Goal: Task Accomplishment & Management: Use online tool/utility

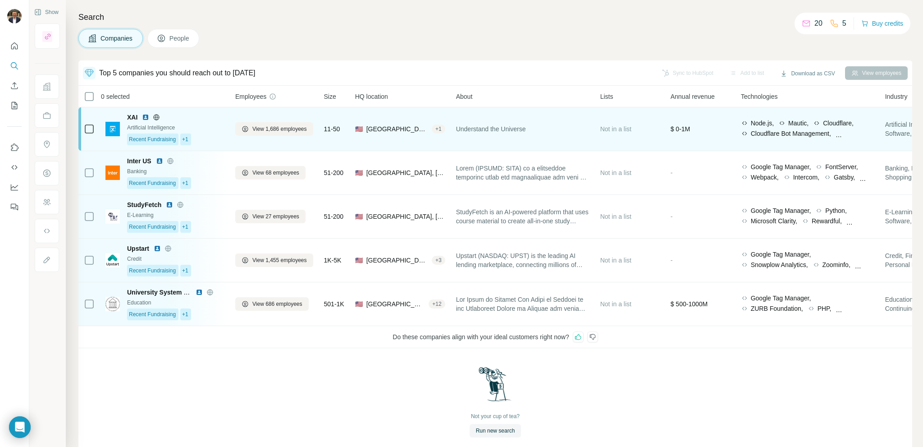
click at [202, 139] on div "Recent Fundraising +1" at bounding box center [175, 139] width 97 height 12
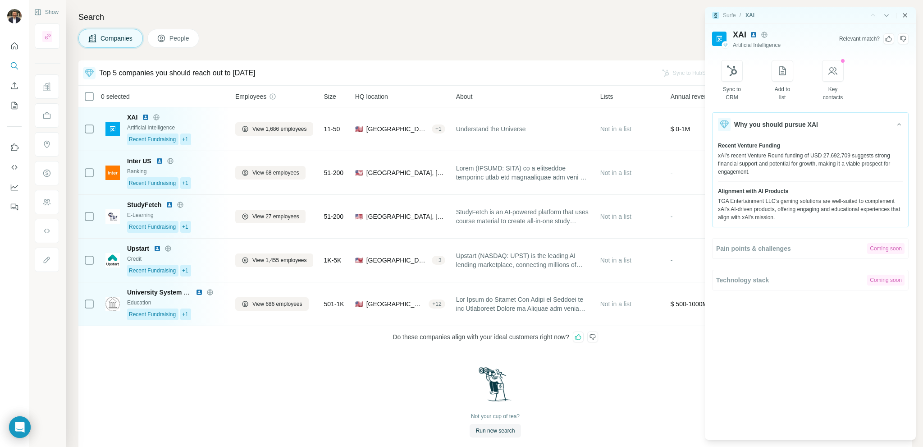
click at [769, 14] on icon "Close side panel" at bounding box center [905, 15] width 7 height 7
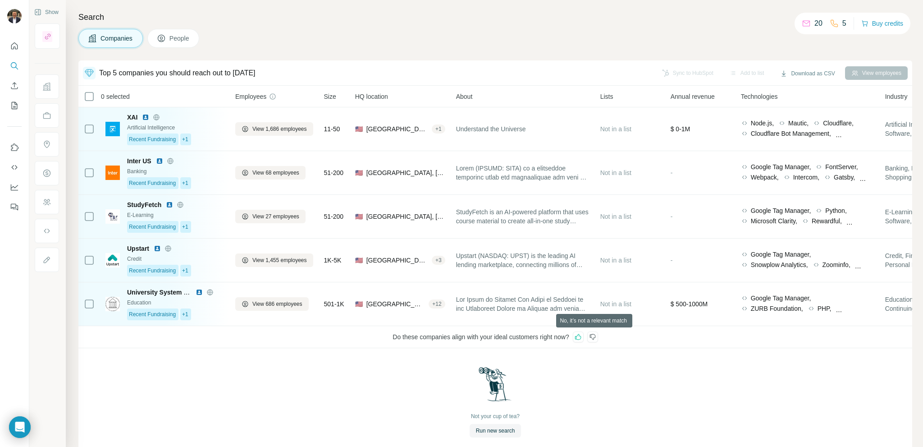
click at [596, 337] on icon at bounding box center [593, 337] width 6 height 6
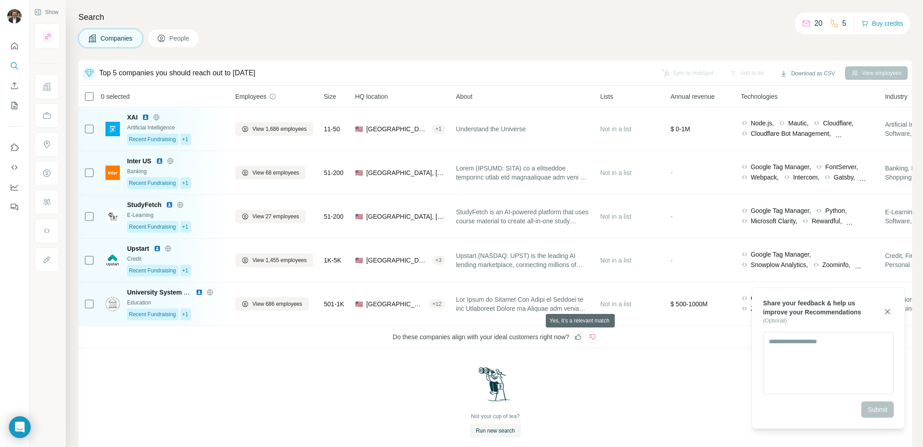
click at [580, 335] on icon at bounding box center [578, 337] width 6 height 6
click at [769, 351] on textarea at bounding box center [828, 363] width 131 height 62
type textarea "**********"
click at [769, 372] on span "Submit" at bounding box center [878, 409] width 20 height 9
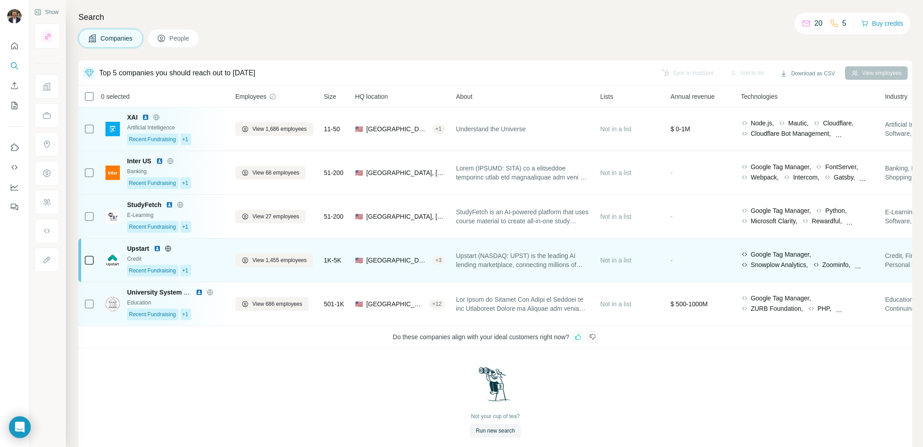
click at [220, 261] on div "Credit" at bounding box center [175, 259] width 97 height 8
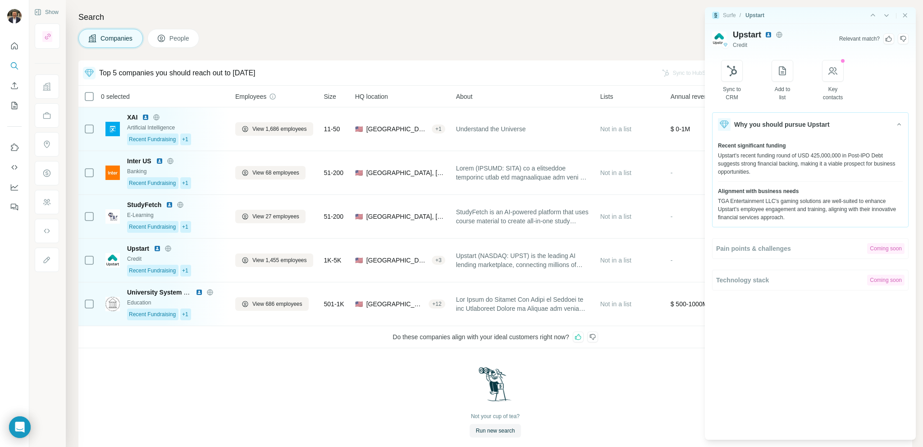
click at [769, 39] on icon at bounding box center [889, 39] width 6 height 6
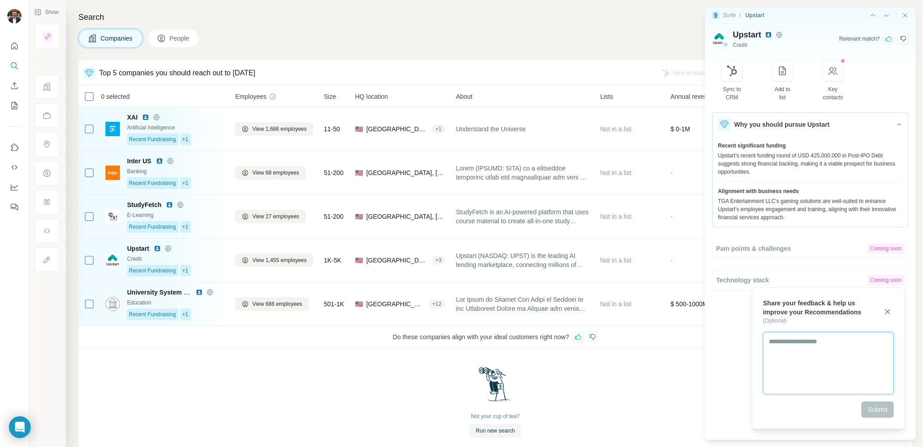
click at [769, 351] on textarea at bounding box center [828, 363] width 131 height 62
type textarea "*"
type textarea "**********"
click at [769, 372] on span "Submit" at bounding box center [878, 409] width 20 height 9
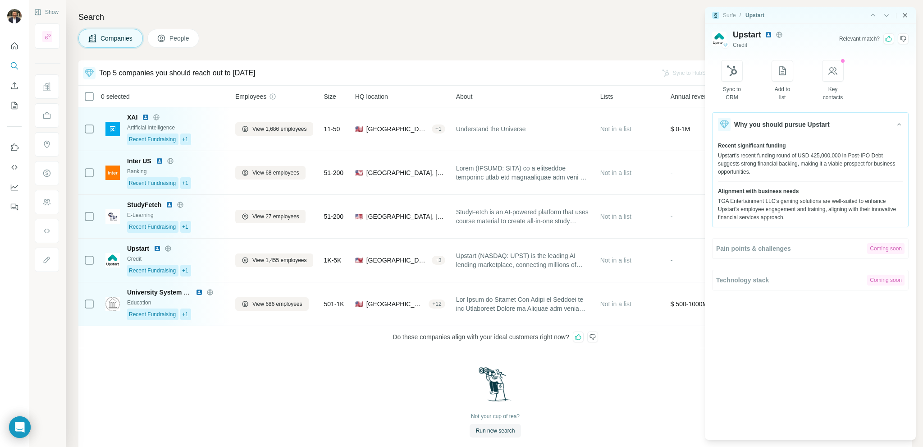
click at [769, 14] on icon "Close side panel" at bounding box center [905, 15] width 4 height 4
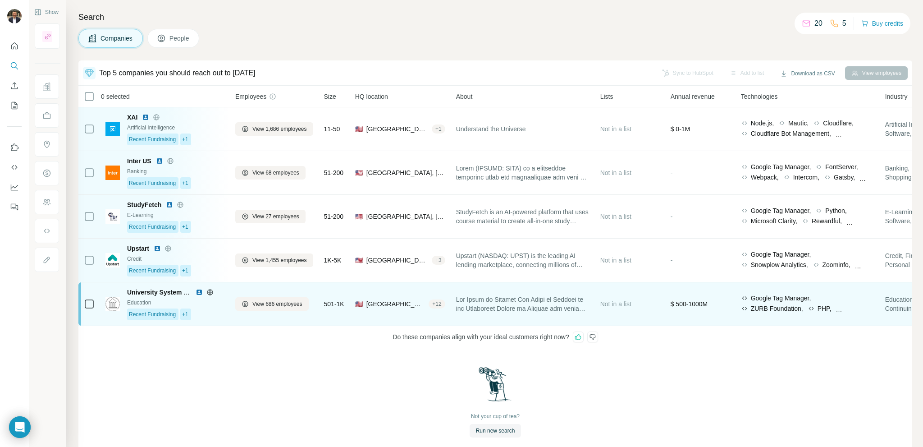
click at [218, 316] on div "Recent Fundraising +1" at bounding box center [175, 314] width 97 height 12
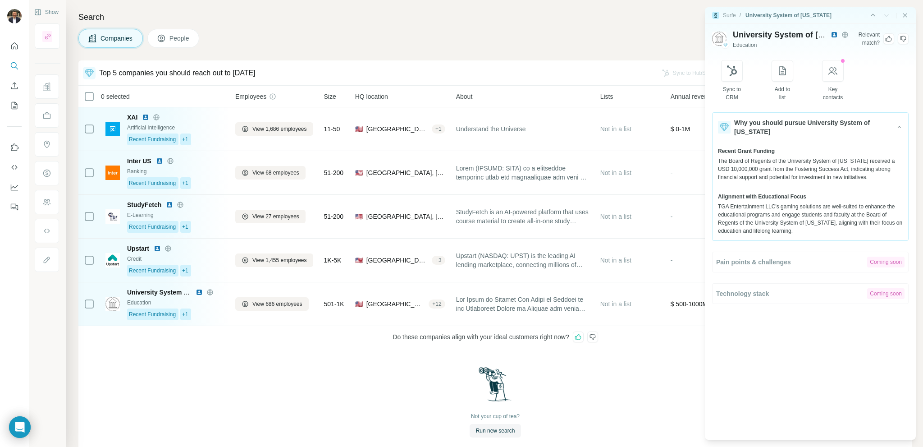
click at [769, 39] on icon at bounding box center [904, 39] width 6 height 6
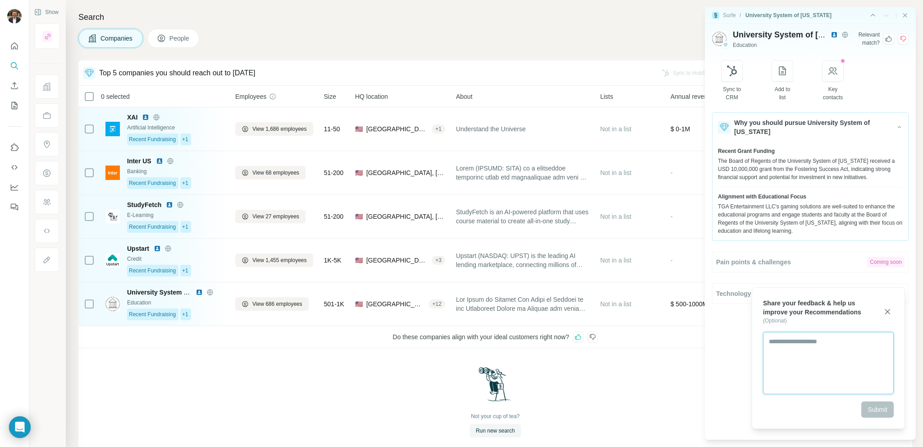
click at [769, 367] on textarea at bounding box center [828, 363] width 131 height 62
type textarea "**********"
click at [769, 372] on span "Submit" at bounding box center [878, 409] width 20 height 9
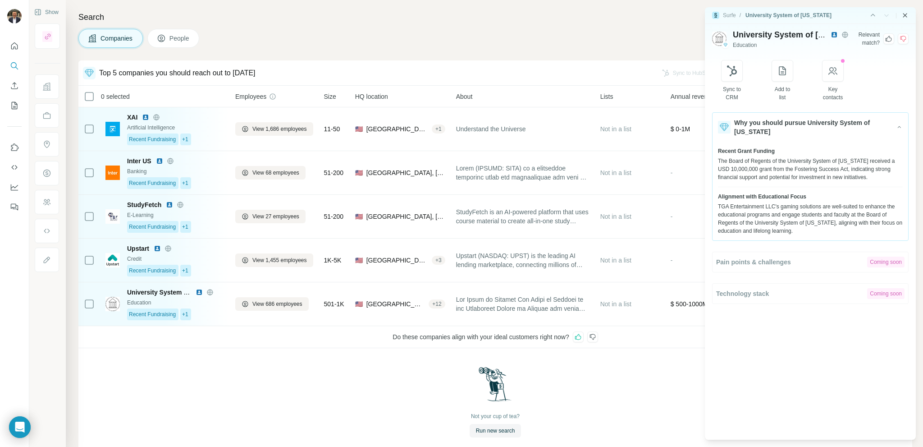
click at [769, 15] on icon "Close side panel" at bounding box center [905, 15] width 7 height 7
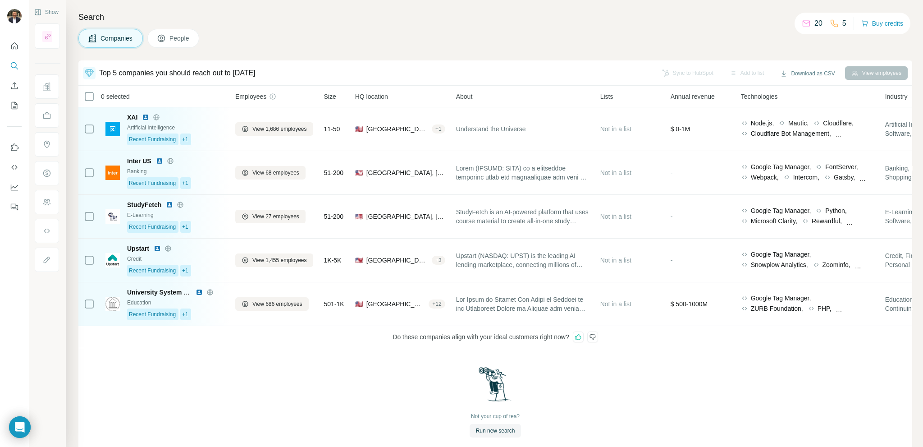
click at [596, 335] on icon at bounding box center [592, 336] width 7 height 7
click at [582, 335] on icon at bounding box center [578, 336] width 7 height 7
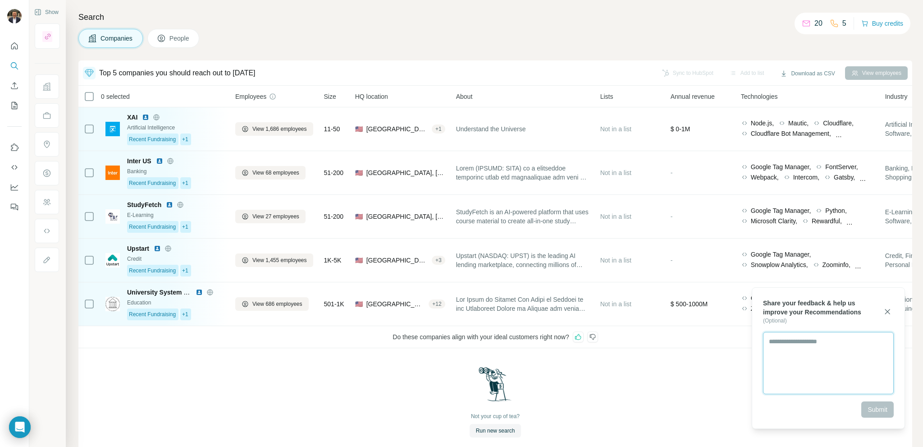
click at [769, 343] on textarea at bounding box center [828, 363] width 131 height 62
type textarea "**********"
click at [769, 372] on span "Submit" at bounding box center [878, 409] width 20 height 9
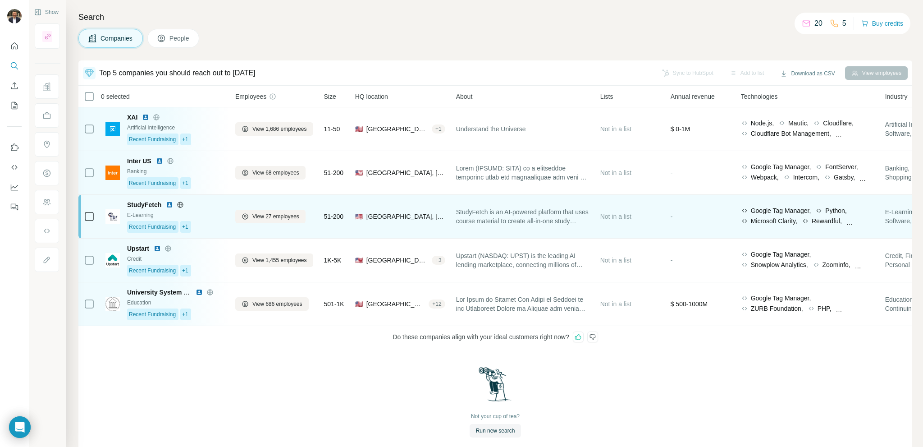
click at [211, 222] on div "Recent Fundraising +1" at bounding box center [175, 227] width 97 height 12
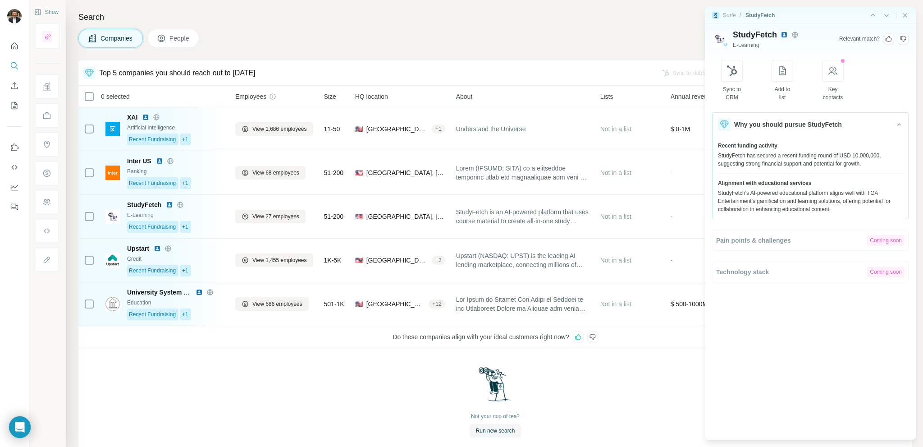
click at [769, 37] on icon at bounding box center [903, 38] width 7 height 7
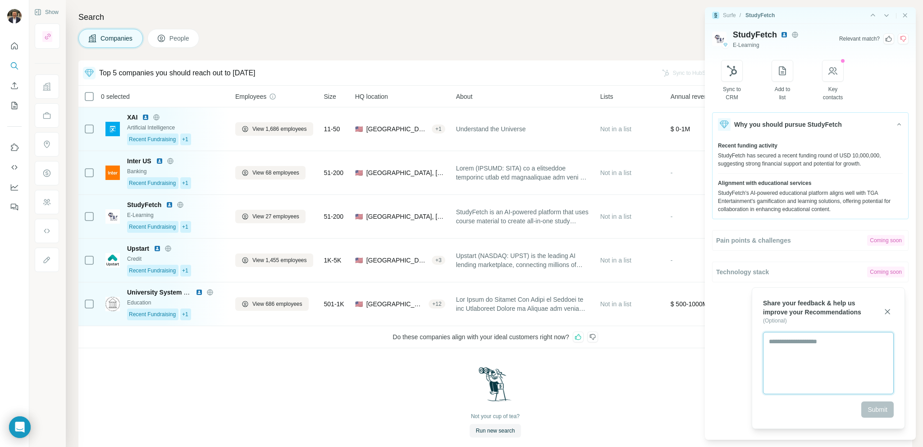
click at [769, 356] on textarea at bounding box center [828, 363] width 131 height 62
type textarea "**********"
click at [769, 372] on span "Submit" at bounding box center [878, 409] width 20 height 9
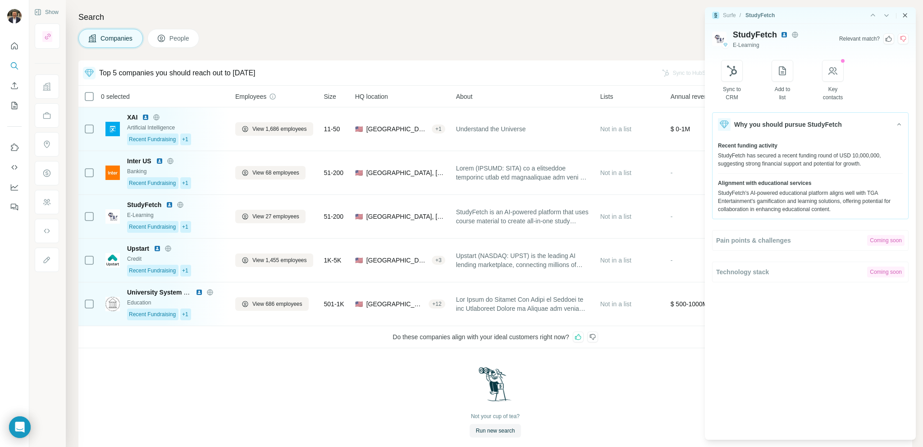
click at [769, 17] on icon "Close side panel" at bounding box center [905, 15] width 4 height 4
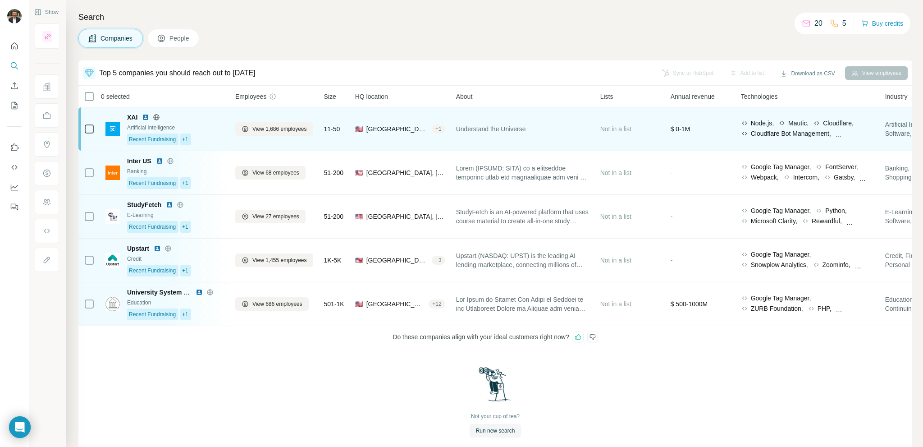
click at [212, 133] on div "Recent Fundraising +1" at bounding box center [175, 139] width 97 height 12
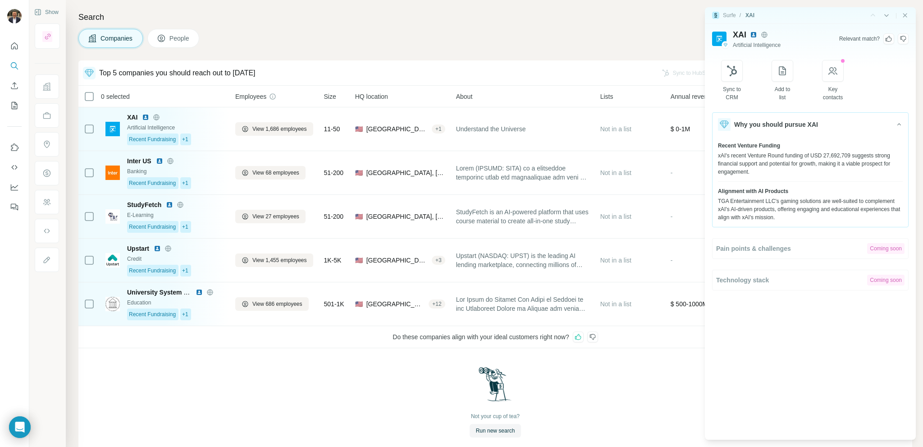
click at [769, 39] on icon at bounding box center [888, 38] width 7 height 7
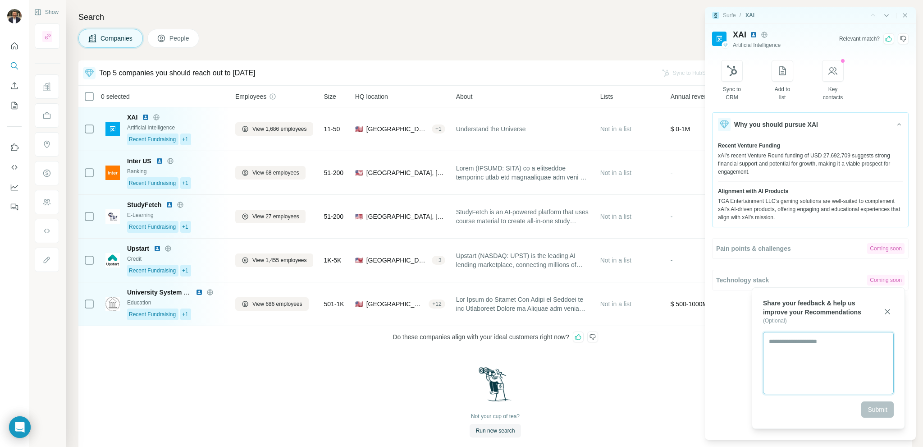
click at [769, 351] on textarea at bounding box center [828, 363] width 131 height 62
type textarea "**********"
click at [769, 372] on span "Submit" at bounding box center [878, 409] width 20 height 9
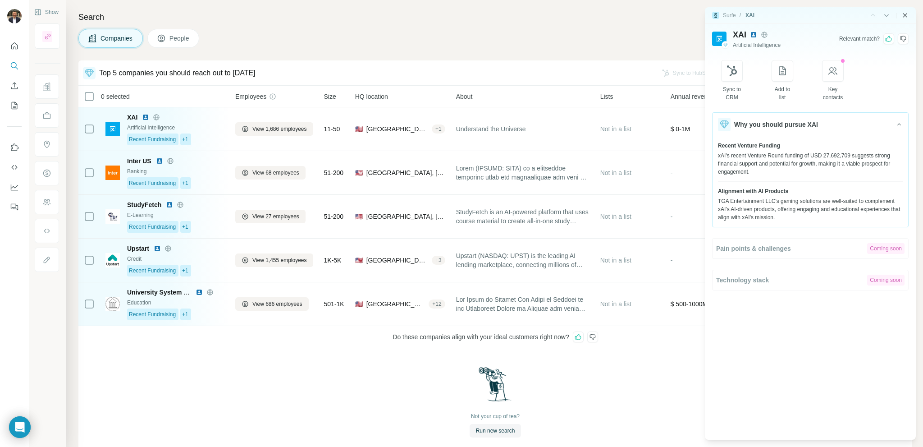
click at [769, 15] on icon "Close side panel" at bounding box center [905, 15] width 7 height 7
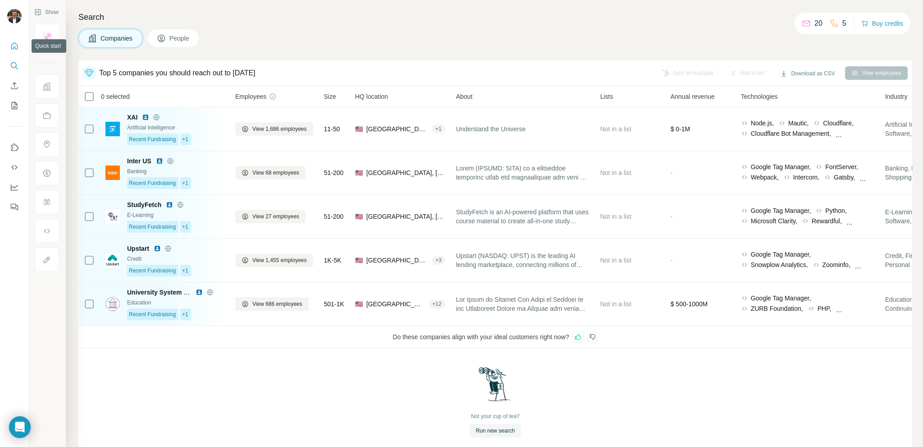
click at [14, 48] on icon "Quick start" at bounding box center [14, 45] width 9 height 9
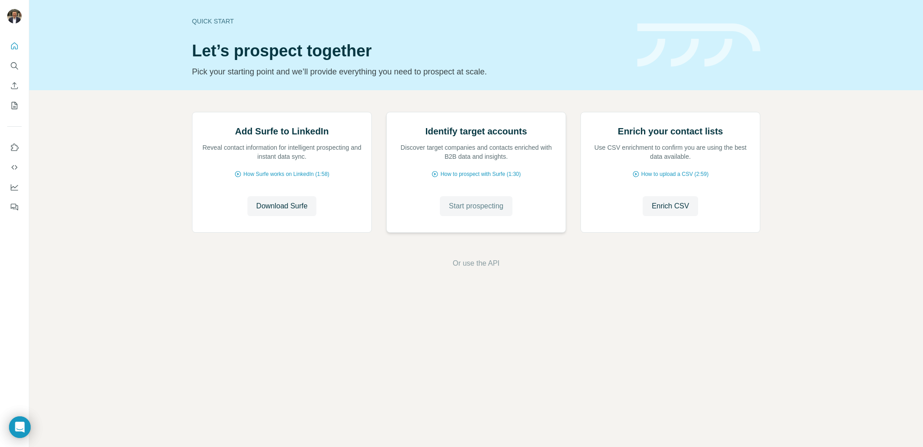
click at [478, 211] on span "Start prospecting" at bounding box center [476, 206] width 55 height 11
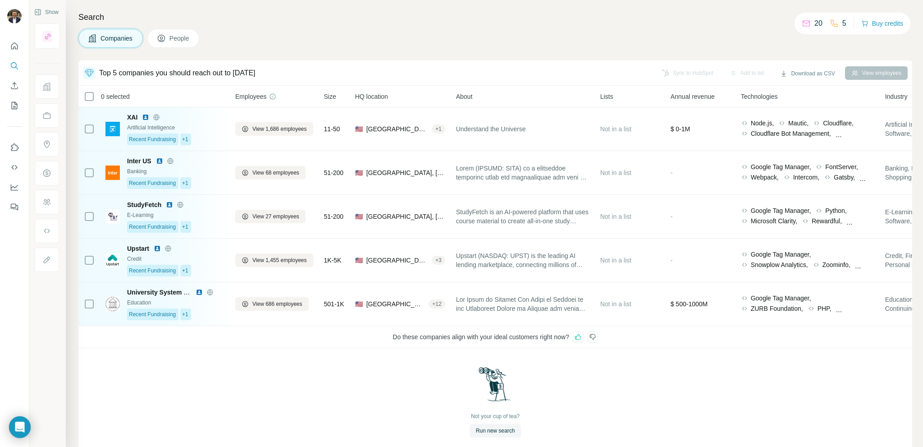
click at [89, 71] on icon at bounding box center [89, 73] width 11 height 11
click at [235, 372] on div "Not your cup of tea? Run new search" at bounding box center [495, 401] width 834 height 107
click at [87, 75] on icon at bounding box center [89, 73] width 11 height 11
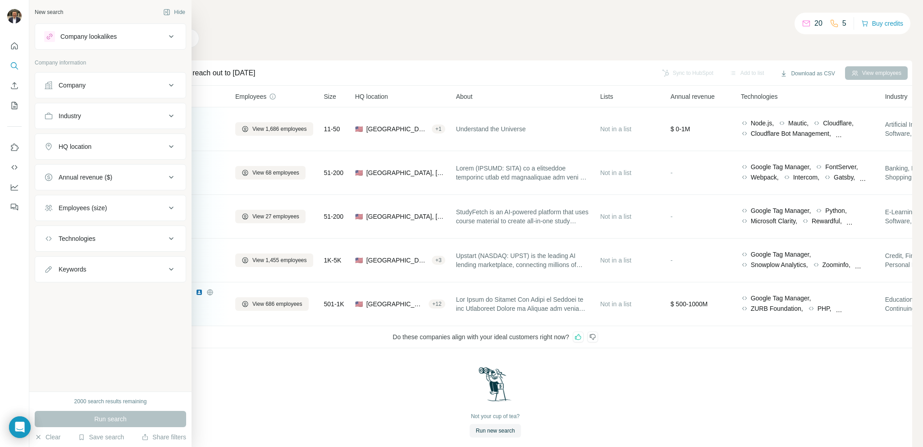
click at [90, 80] on button "Company" at bounding box center [110, 85] width 151 height 22
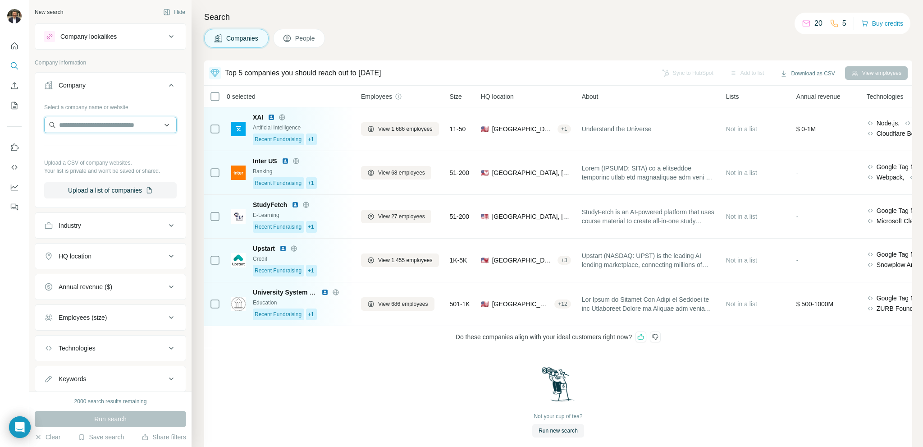
click at [78, 121] on input "text" at bounding box center [110, 125] width 133 height 16
type input "*********"
click at [99, 154] on div "Surfe surfe.com" at bounding box center [107, 149] width 123 height 24
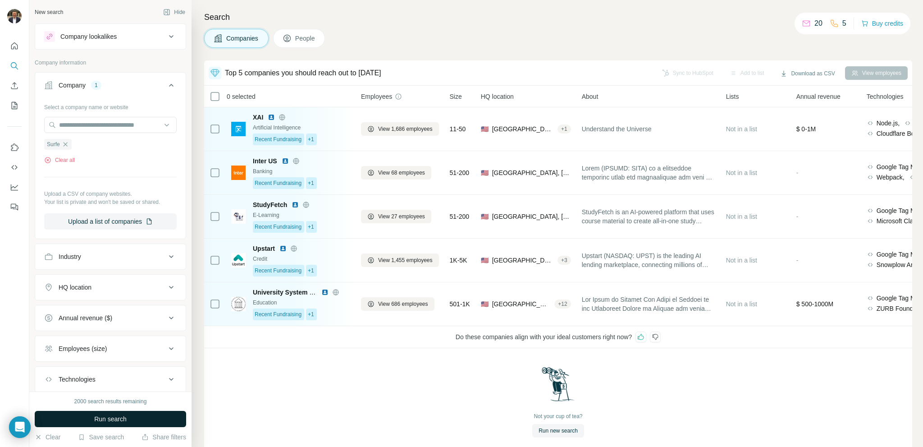
click at [99, 372] on span "Run search" at bounding box center [110, 418] width 32 height 9
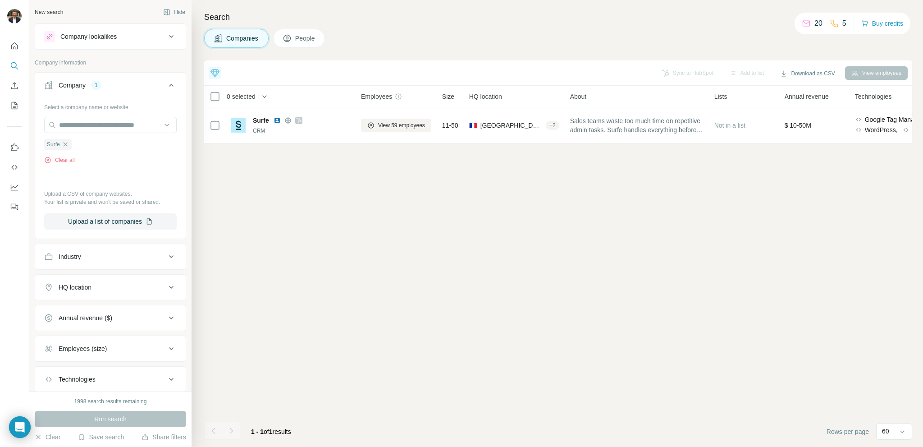
click at [217, 73] on icon at bounding box center [215, 73] width 11 height 11
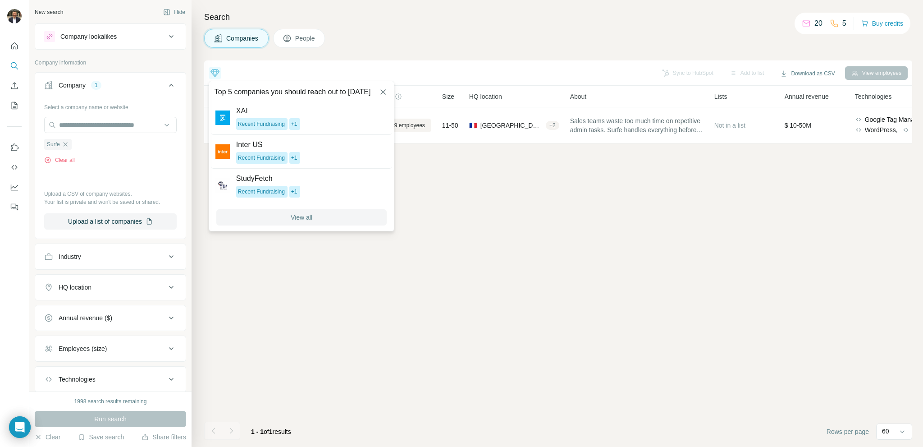
click at [301, 222] on button "View all" at bounding box center [301, 217] width 171 height 16
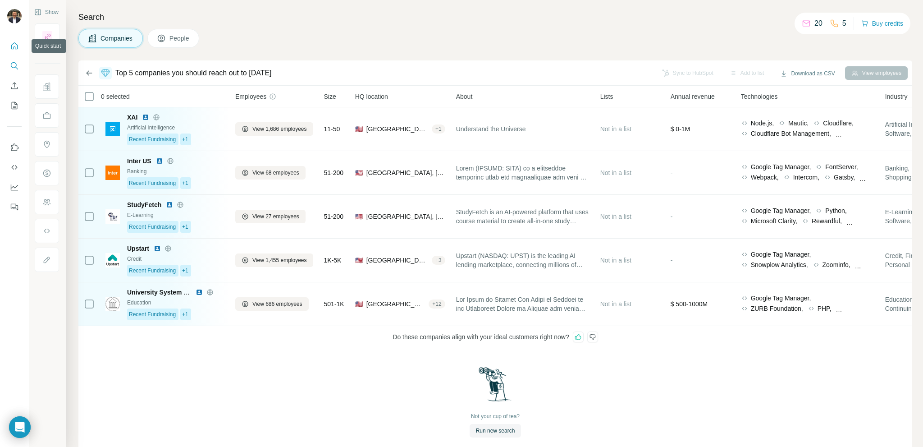
click at [13, 46] on icon "Quick start" at bounding box center [14, 45] width 7 height 7
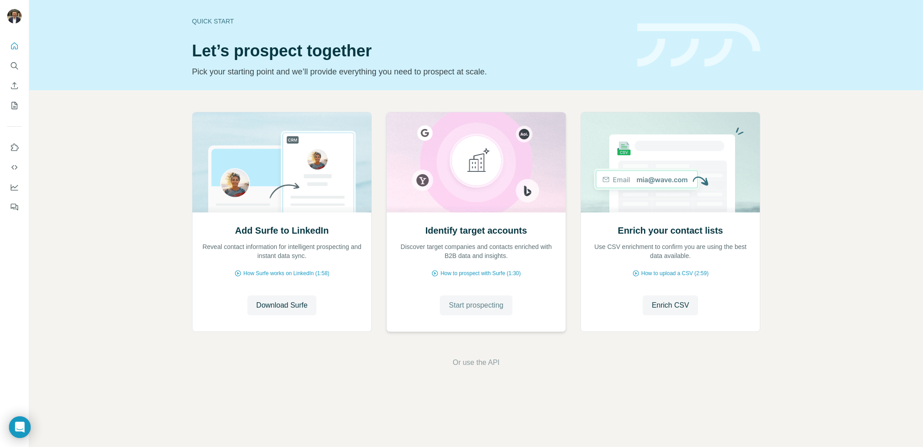
click at [482, 304] on span "Start prospecting" at bounding box center [476, 305] width 55 height 11
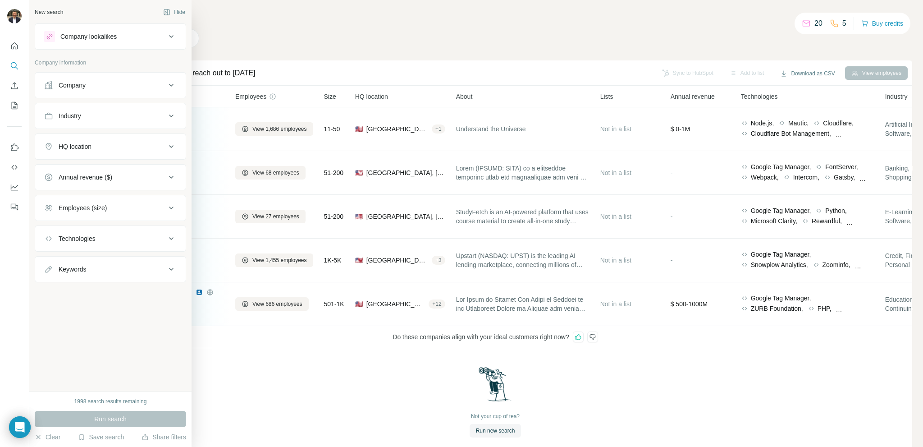
click at [80, 87] on div "Company" at bounding box center [72, 85] width 27 height 9
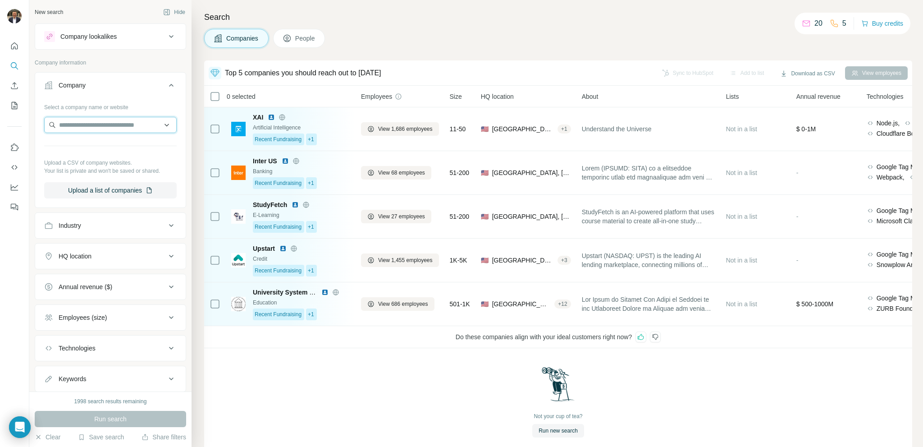
click at [76, 124] on input "text" at bounding box center [110, 125] width 133 height 16
type input "*********"
click at [98, 154] on div "Surfe surfe.com" at bounding box center [107, 149] width 123 height 24
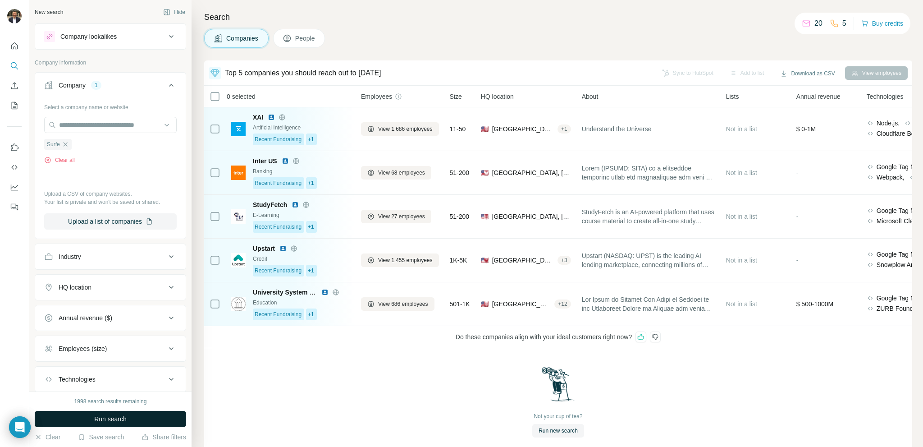
click at [118, 372] on span "Run search" at bounding box center [110, 418] width 32 height 9
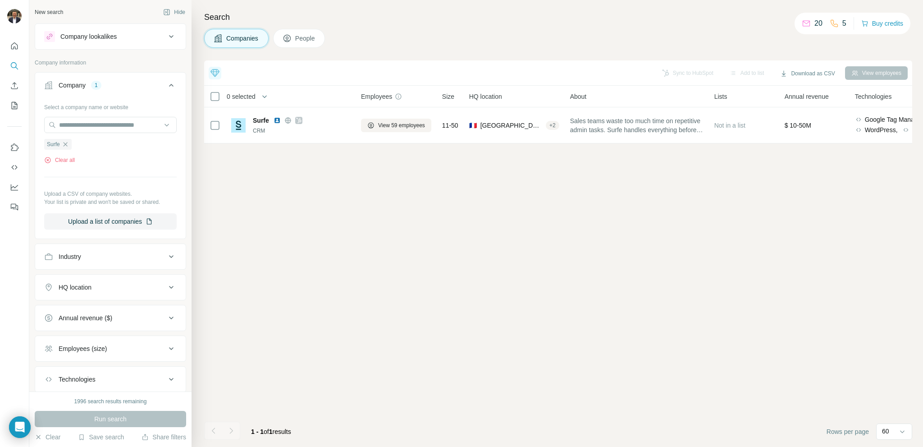
click at [215, 73] on icon at bounding box center [215, 73] width 11 height 11
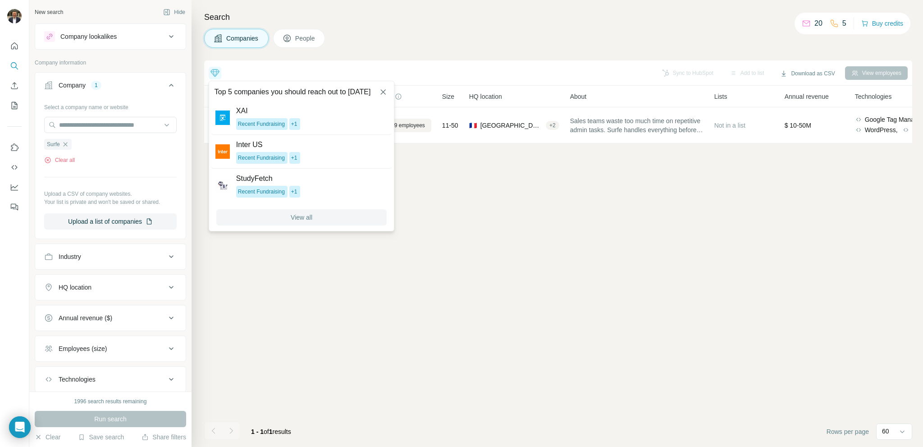
click at [284, 217] on button "View all" at bounding box center [301, 217] width 171 height 16
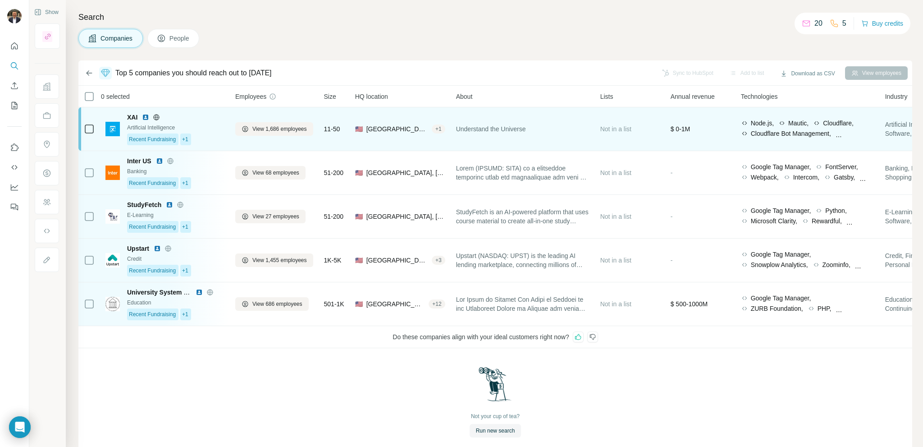
click at [220, 140] on div "Recent Fundraising +1" at bounding box center [175, 139] width 97 height 12
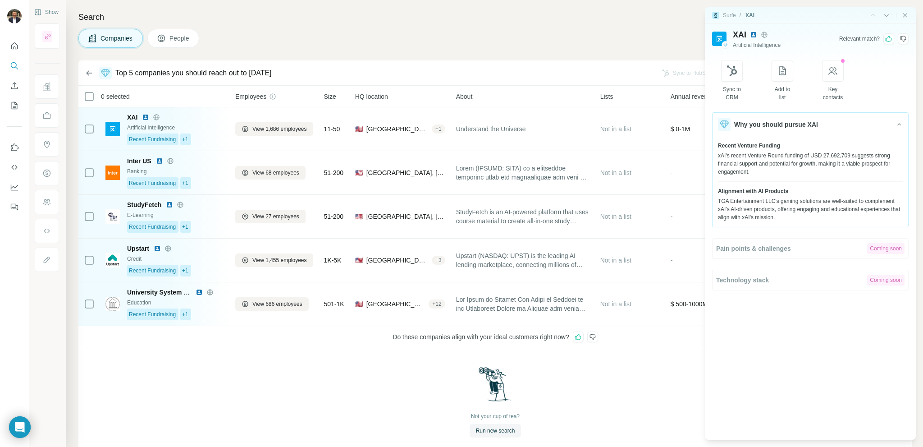
click at [769, 41] on icon at bounding box center [888, 38] width 7 height 7
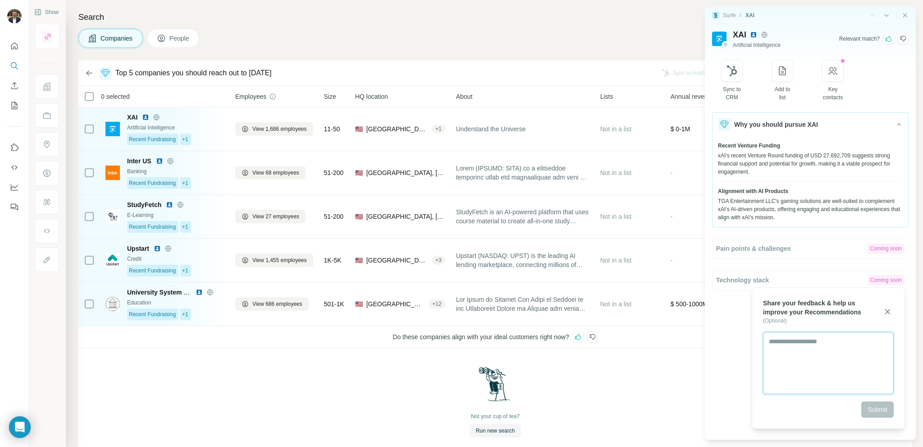
click at [769, 348] on textarea at bounding box center [828, 363] width 131 height 62
type textarea "**********"
click at [769, 372] on button "Submit" at bounding box center [878, 409] width 32 height 16
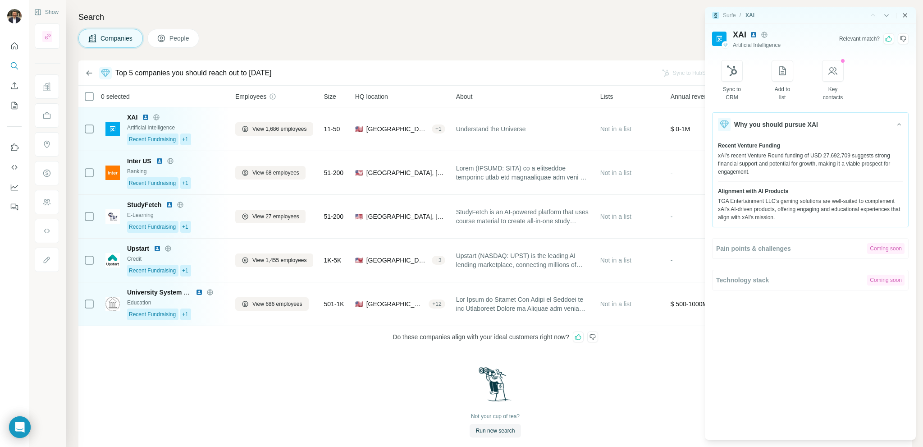
click at [769, 14] on icon "Close side panel" at bounding box center [905, 15] width 7 height 7
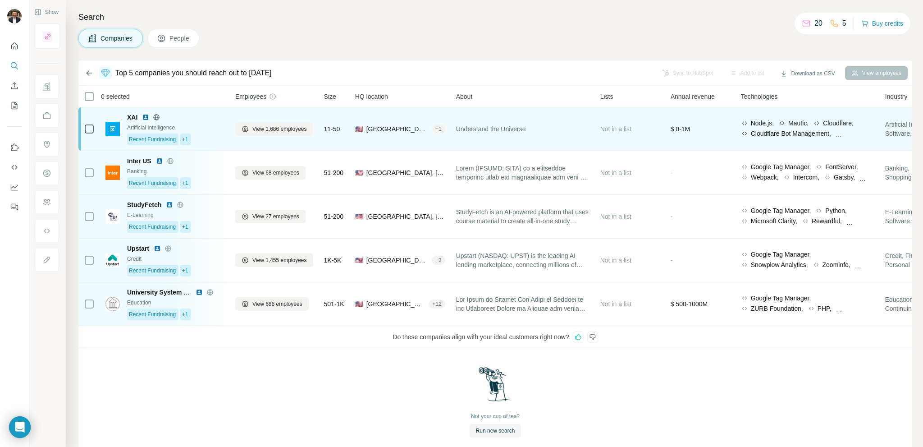
click at [202, 126] on div "Artificial Intelligence" at bounding box center [175, 128] width 97 height 8
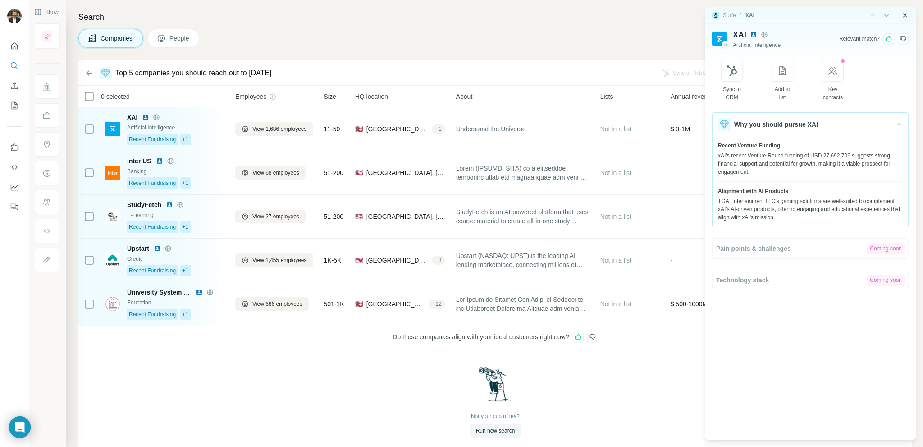
click at [769, 17] on icon "Close side panel" at bounding box center [905, 15] width 7 height 7
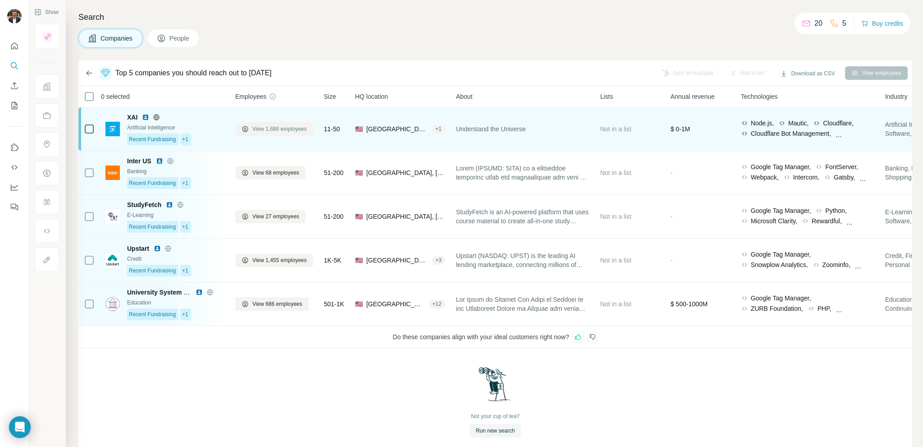
click at [286, 130] on span "View 1,686 employees" at bounding box center [279, 129] width 55 height 8
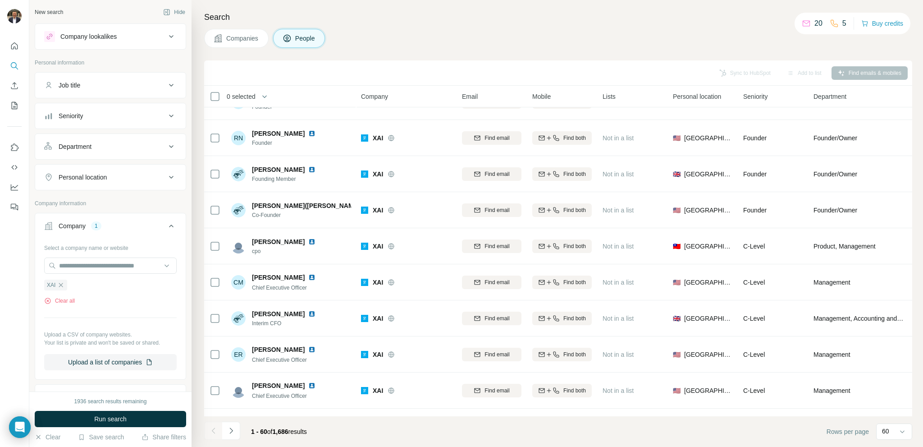
scroll to position [354, 0]
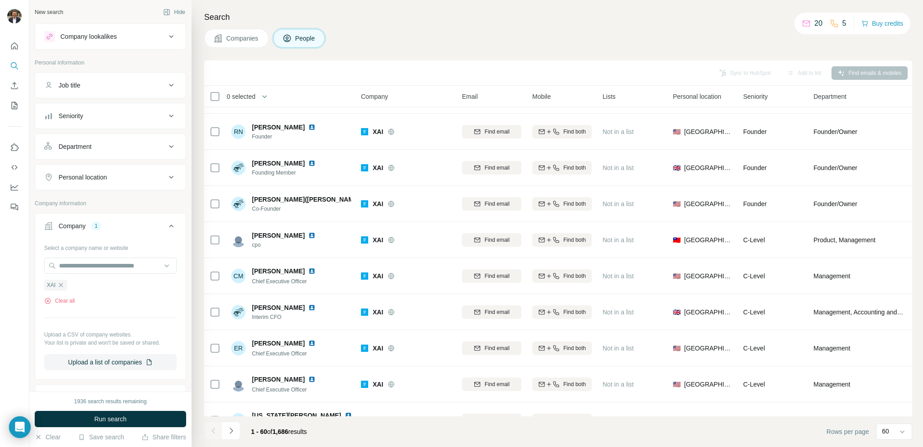
click at [239, 40] on span "Companies" at bounding box center [242, 38] width 33 height 9
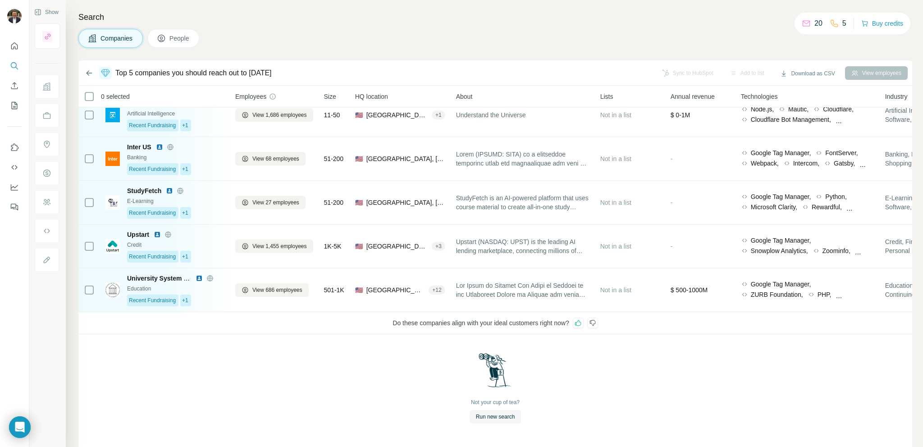
scroll to position [17, 0]
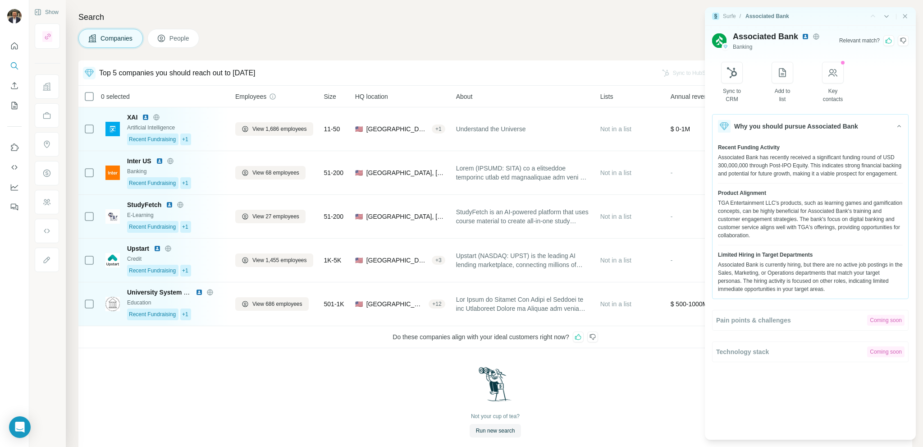
scroll to position [17, 0]
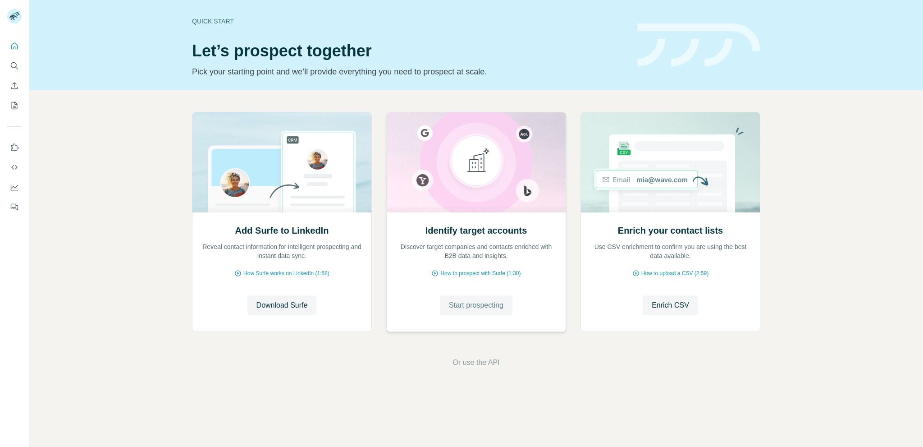
click at [501, 306] on span "Start prospecting" at bounding box center [476, 305] width 55 height 11
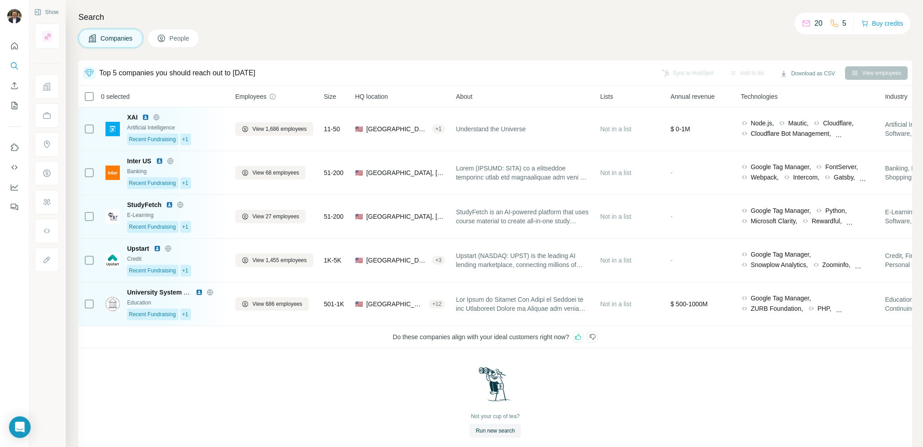
click at [216, 408] on div "Not your cup of tea? Run new search" at bounding box center [495, 401] width 834 height 107
click at [205, 417] on div "Not your cup of tea? Run new search" at bounding box center [495, 401] width 834 height 107
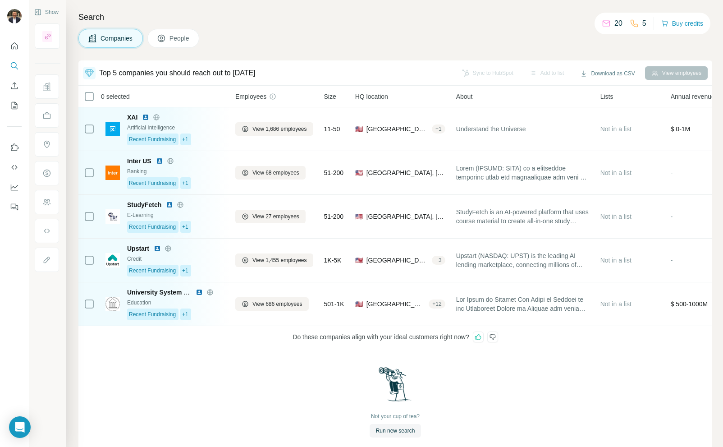
click at [494, 338] on icon at bounding box center [492, 336] width 7 height 7
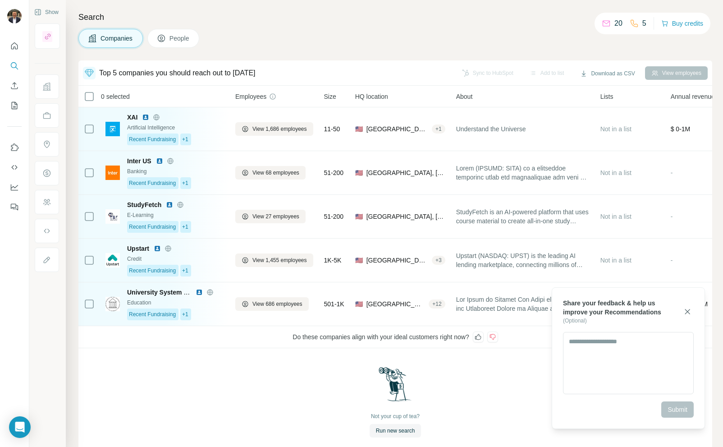
click at [480, 338] on icon at bounding box center [478, 337] width 6 height 6
click at [617, 360] on textarea at bounding box center [628, 363] width 131 height 62
click at [687, 310] on icon "button" at bounding box center [687, 311] width 9 height 9
